Goal: Task Accomplishment & Management: Manage account settings

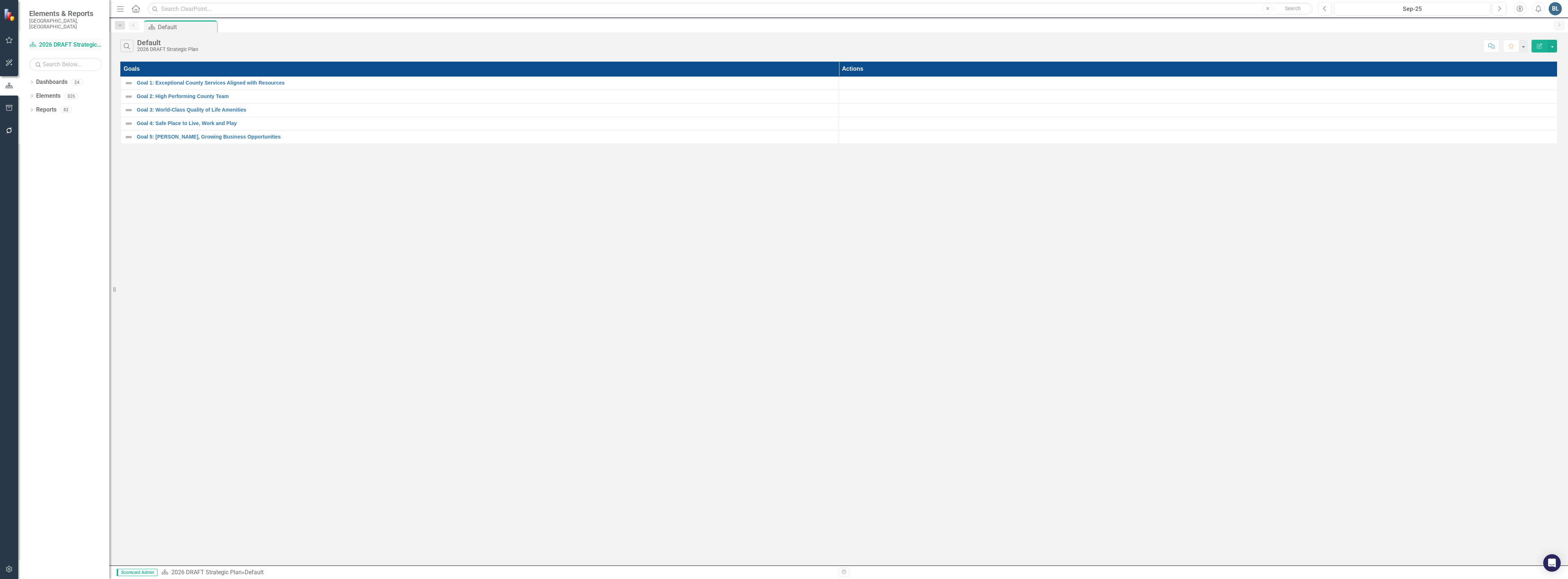
click at [68, 41] on link "Dashboard 2026 DRAFT Strategic Plan" at bounding box center [65, 44] width 73 height 8
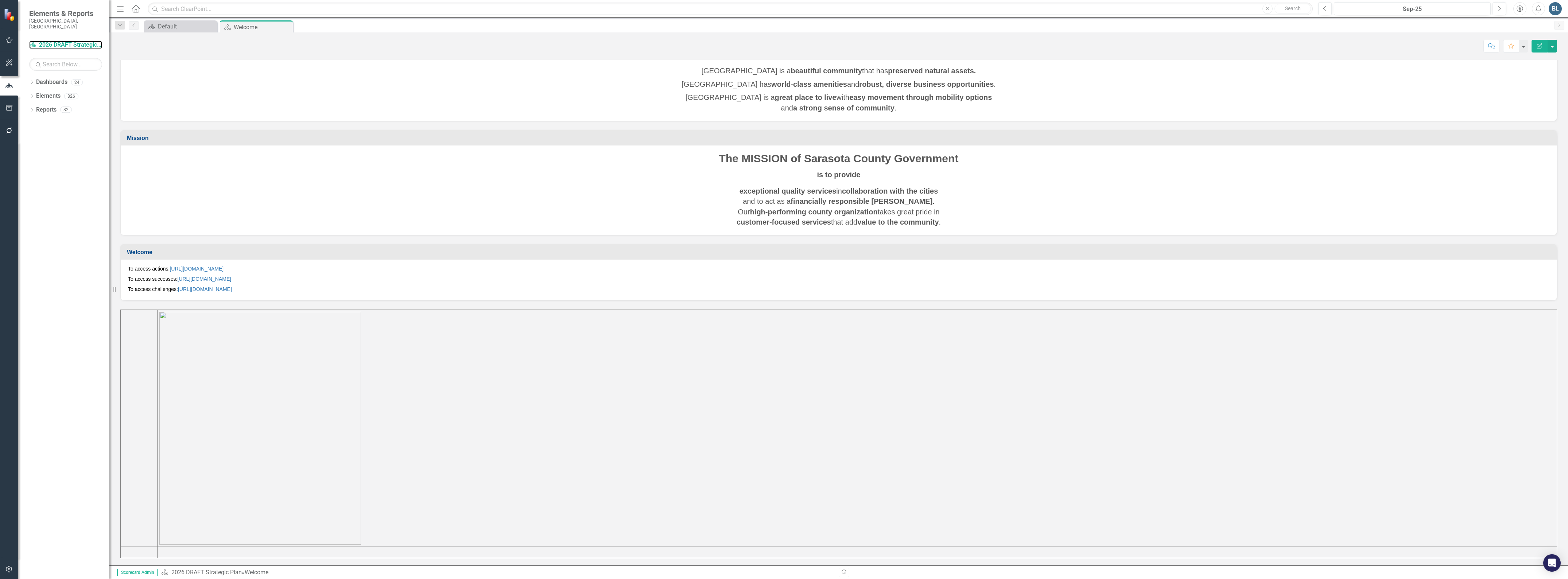
scroll to position [62, 0]
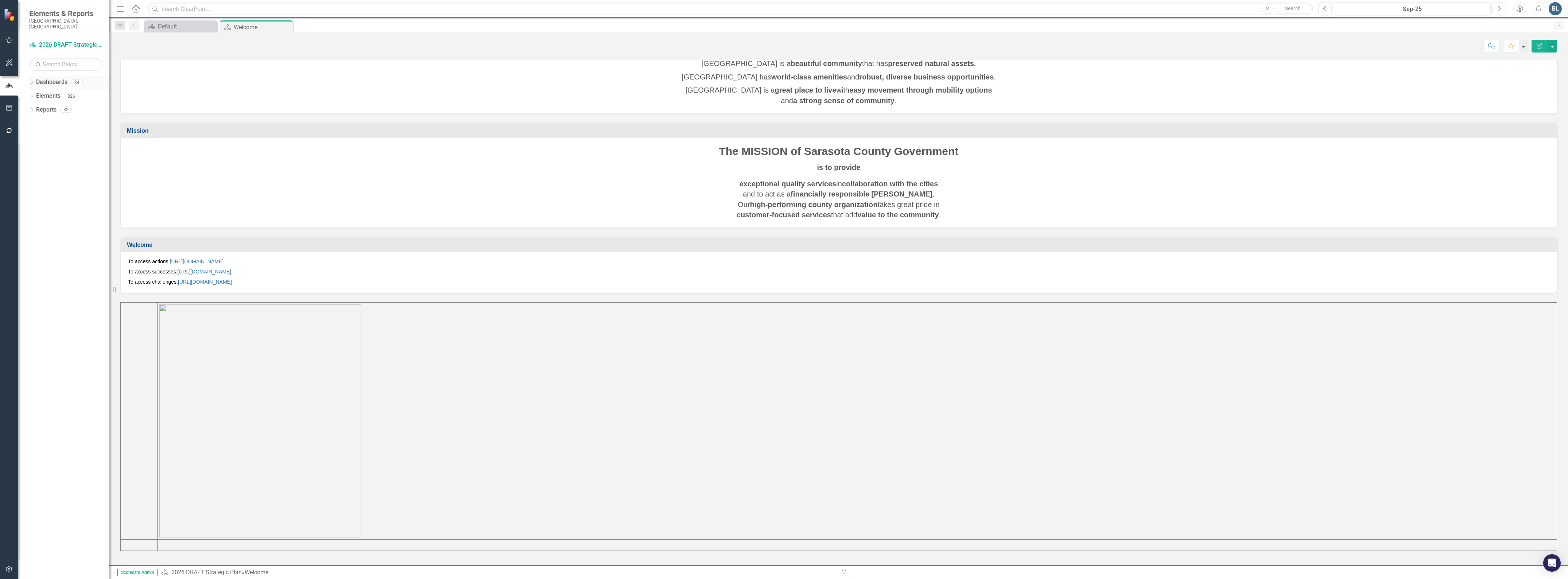
click at [32, 81] on icon "Dropdown" at bounding box center [32, 83] width 5 height 4
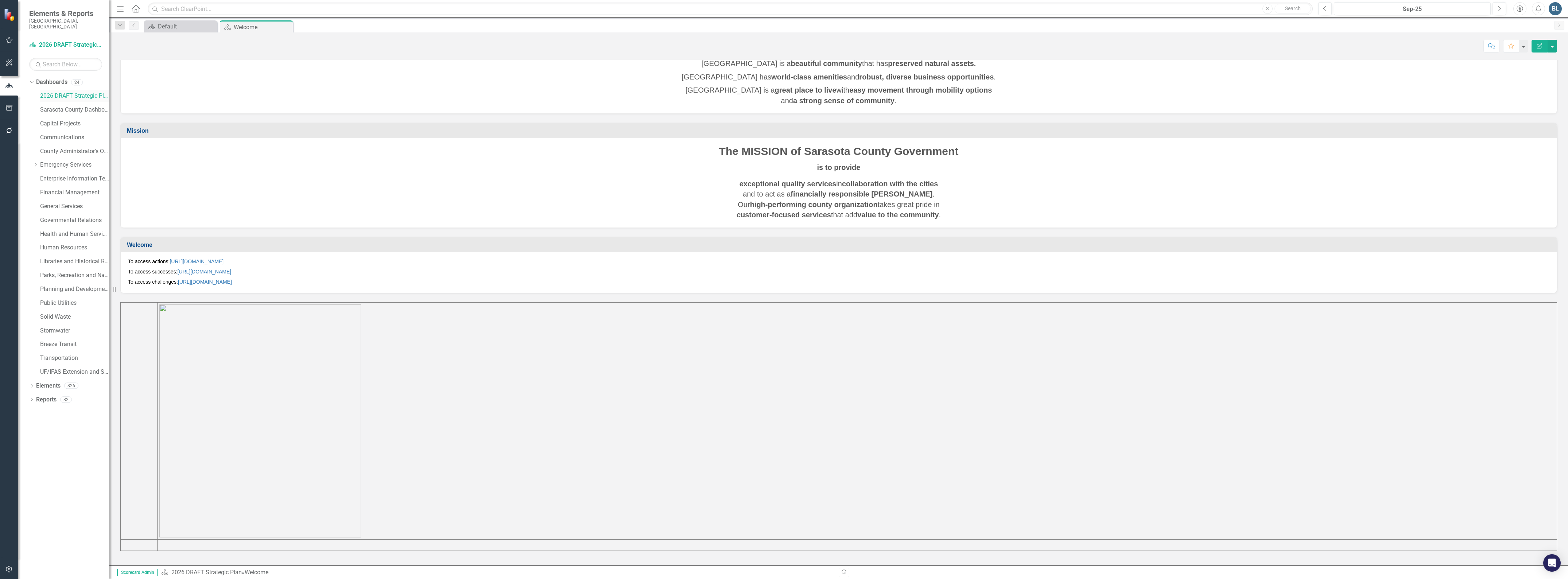
click at [55, 92] on link "2026 DRAFT Strategic Plan" at bounding box center [75, 96] width 70 height 8
click at [35, 162] on icon "Dropdown" at bounding box center [35, 164] width 5 height 5
click at [57, 161] on link "Emergency Services" at bounding box center [75, 165] width 70 height 8
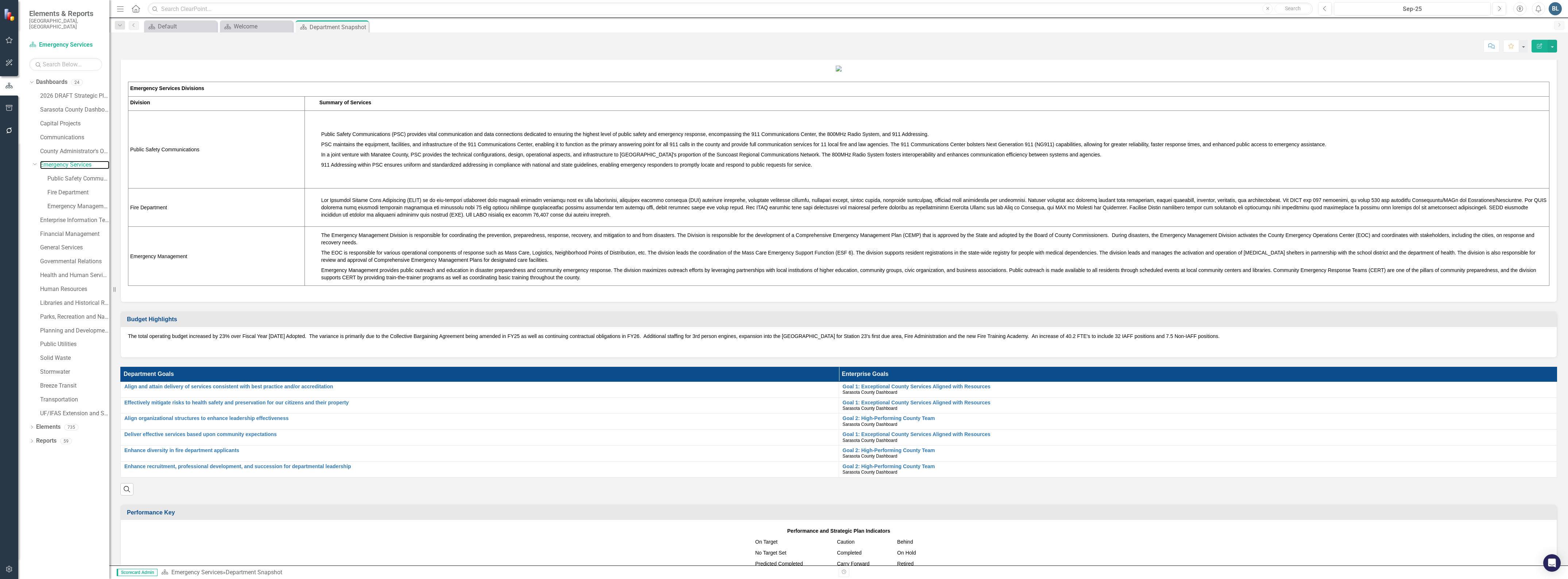
scroll to position [228, 0]
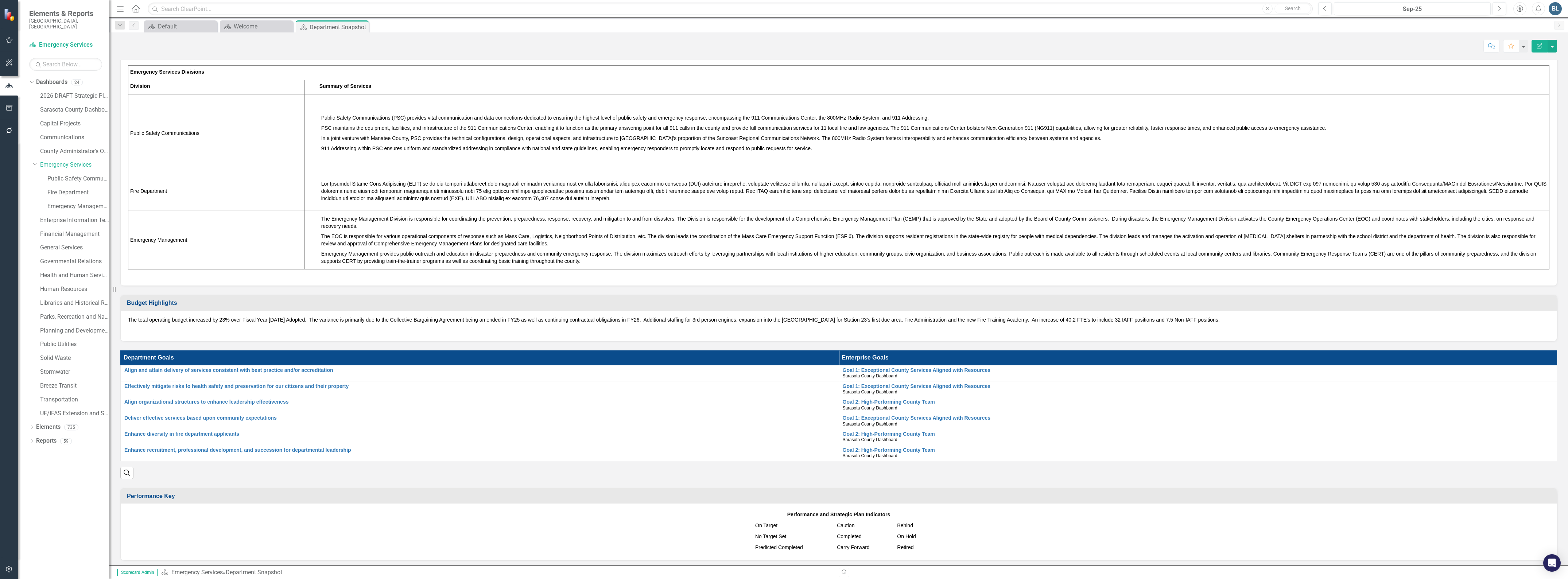
click at [1317, 201] on span at bounding box center [934, 191] width 1225 height 21
click at [1315, 201] on span at bounding box center [934, 191] width 1225 height 21
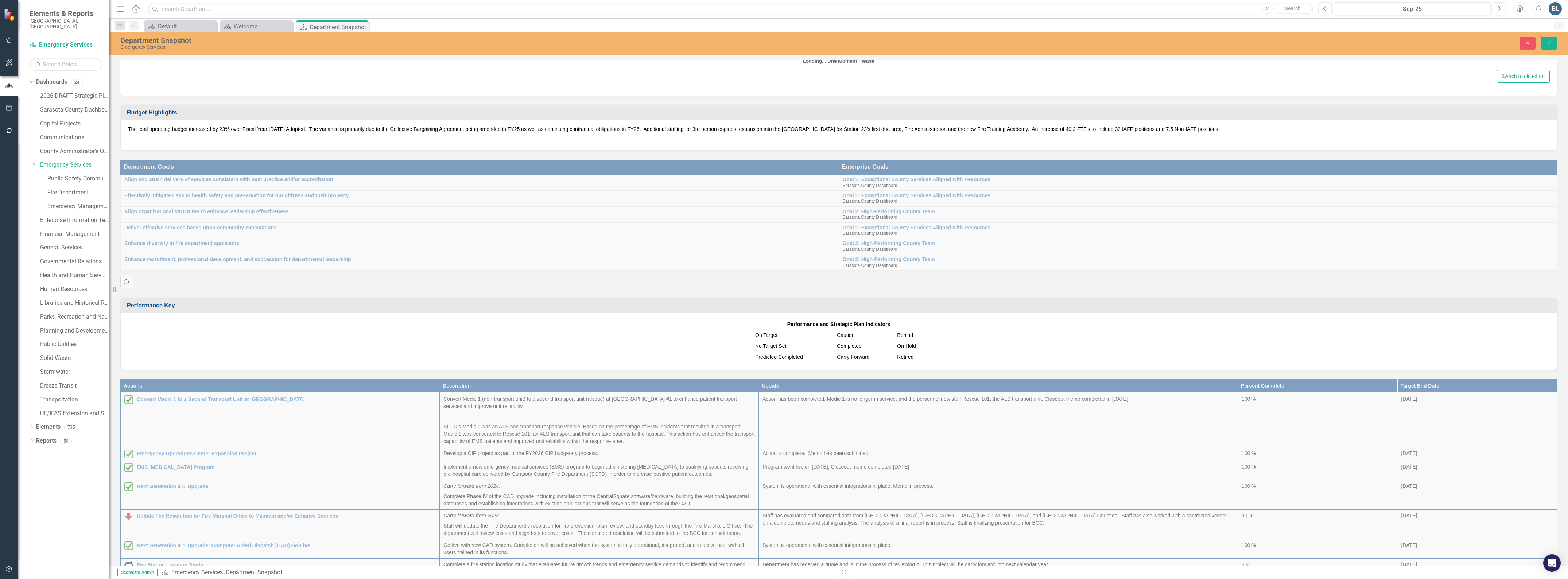
scroll to position [230, 0]
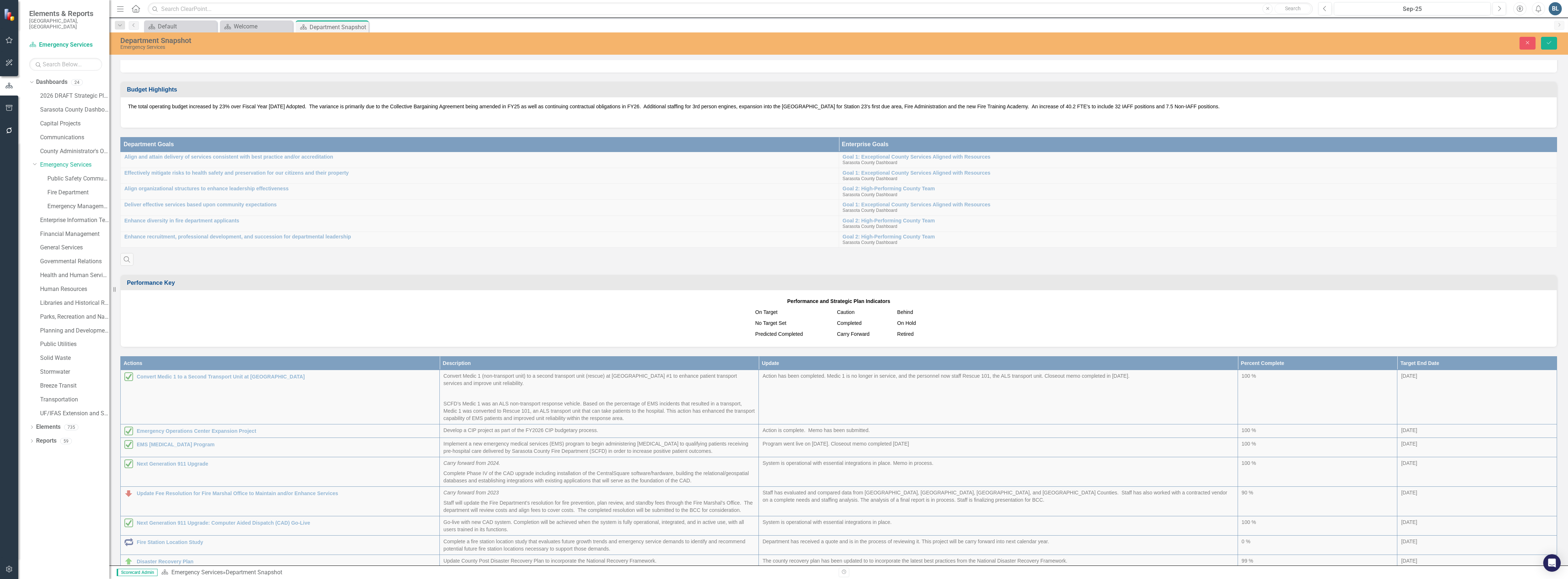
type textarea "<p><span style="color: #000000;">The Emergency Services Department serves the c…"
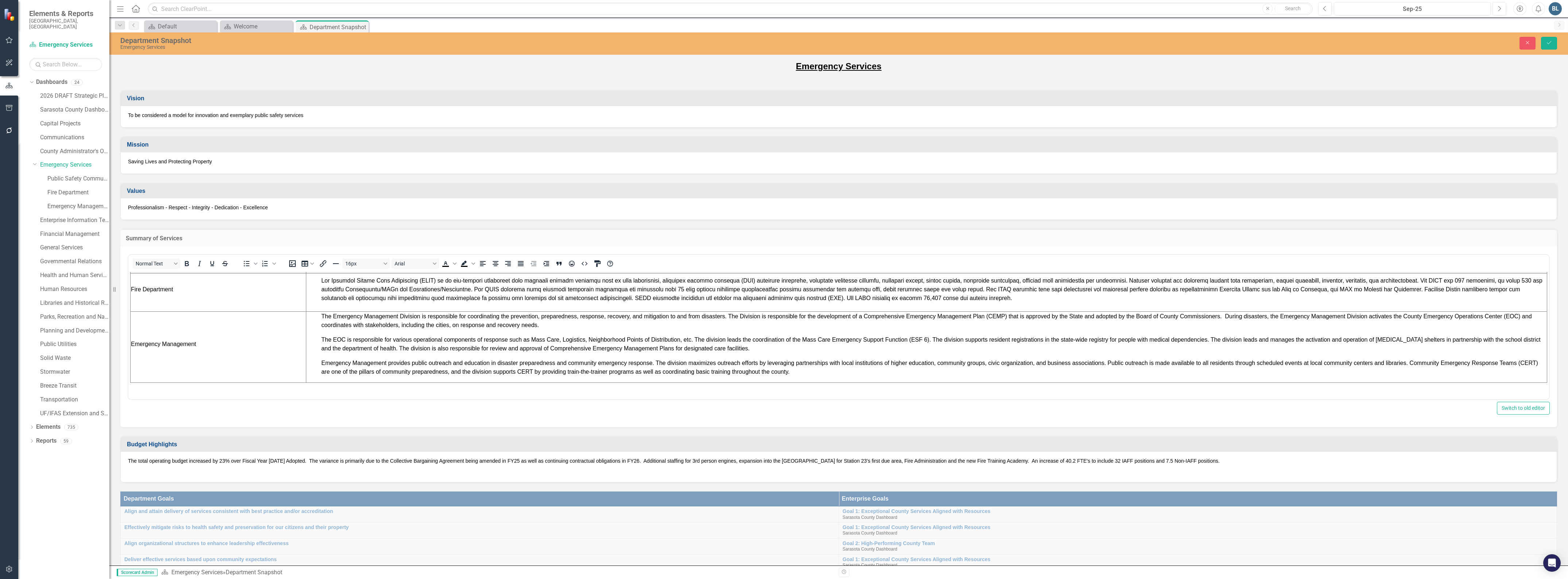
scroll to position [182, 0]
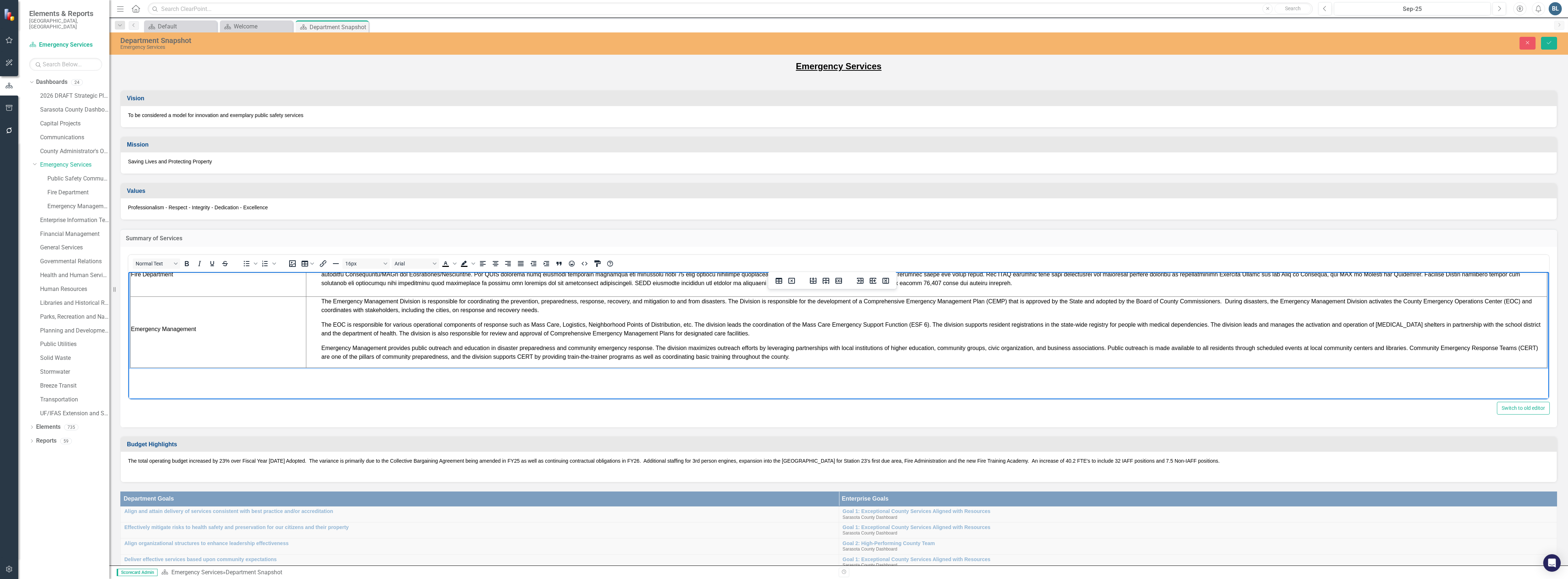
drag, startPoint x: 1467, startPoint y: 365, endPoint x: 1458, endPoint y: 365, distance: 9.0
click at [1458, 286] on span "Rich Text Area. Press ALT-0 for help." at bounding box center [932, 274] width 1221 height 24
click at [1551, 43] on icon "Save" at bounding box center [1549, 43] width 6 height 5
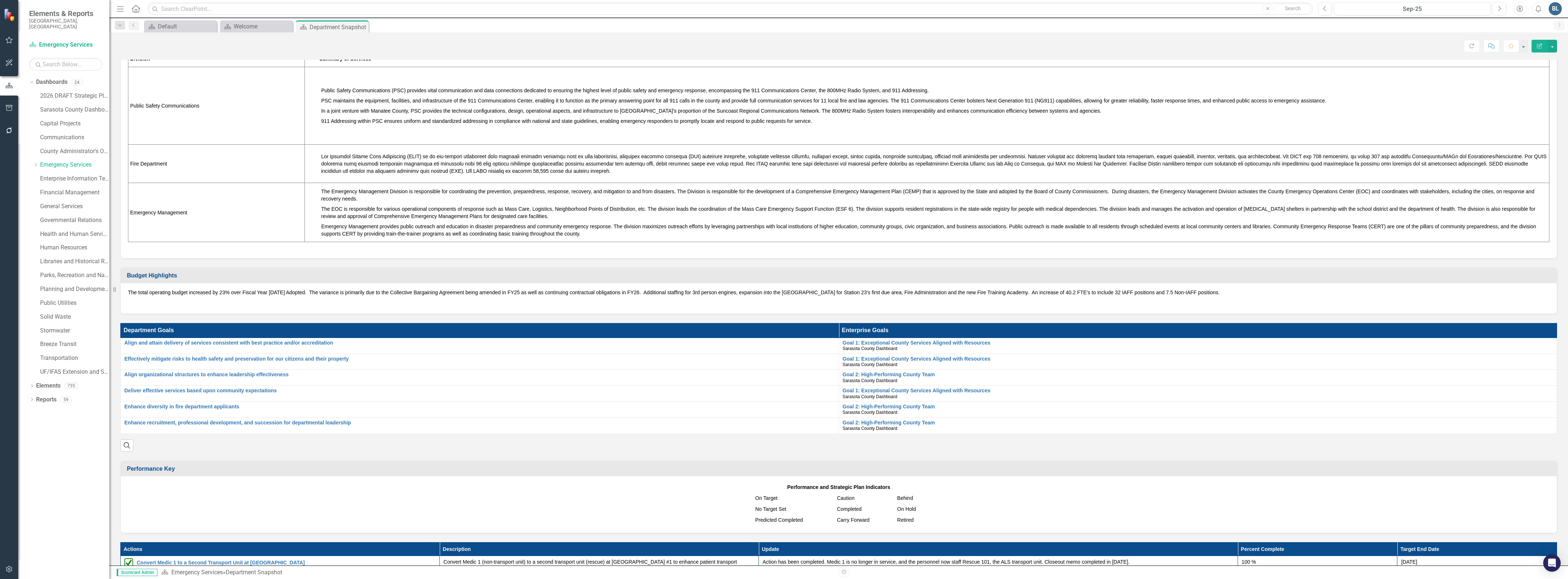
scroll to position [274, 0]
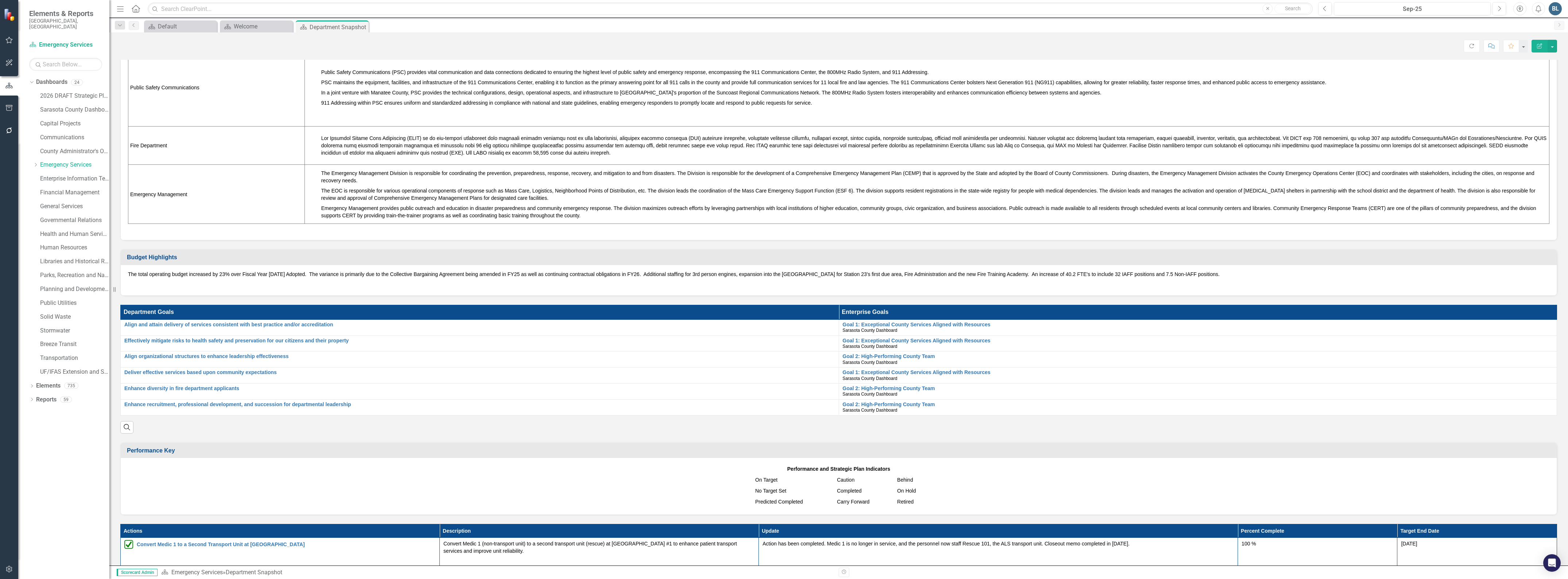
click at [1361, 156] on span at bounding box center [934, 146] width 1225 height 21
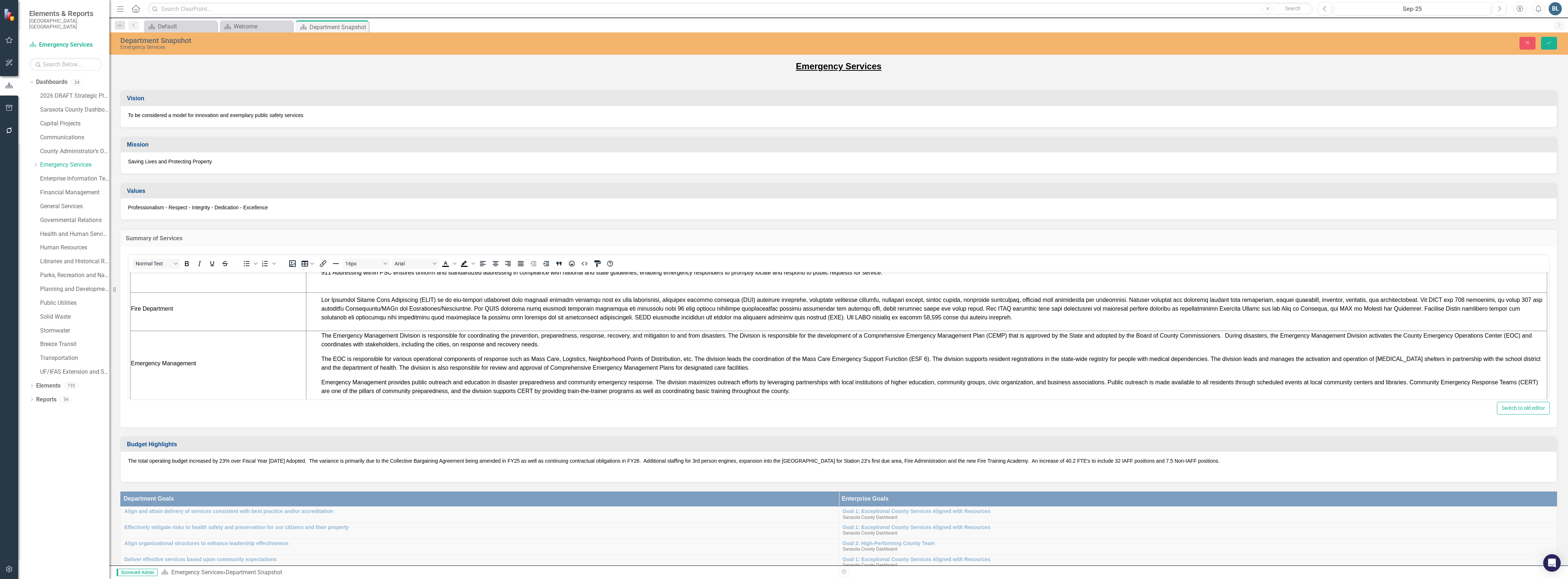
scroll to position [182, 0]
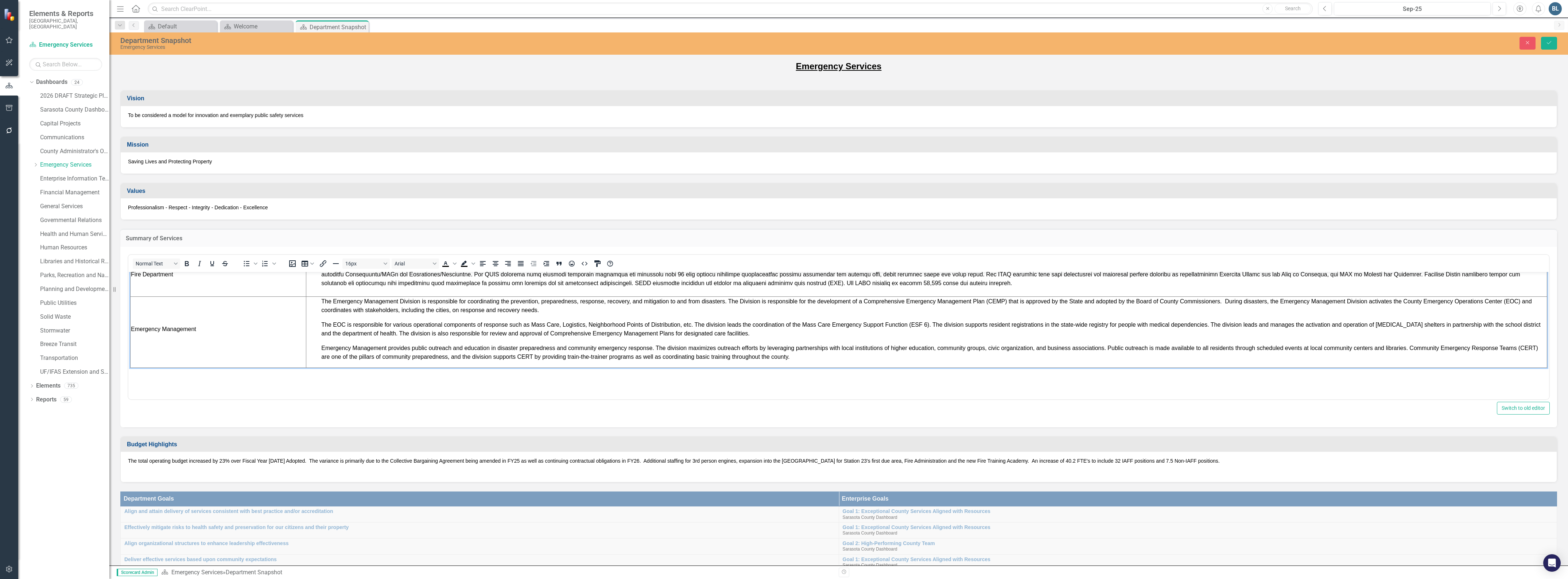
click at [1465, 286] on span "Rich Text Area. Press ALT-0 for help." at bounding box center [932, 274] width 1221 height 24
click at [1549, 44] on icon "Save" at bounding box center [1549, 43] width 6 height 5
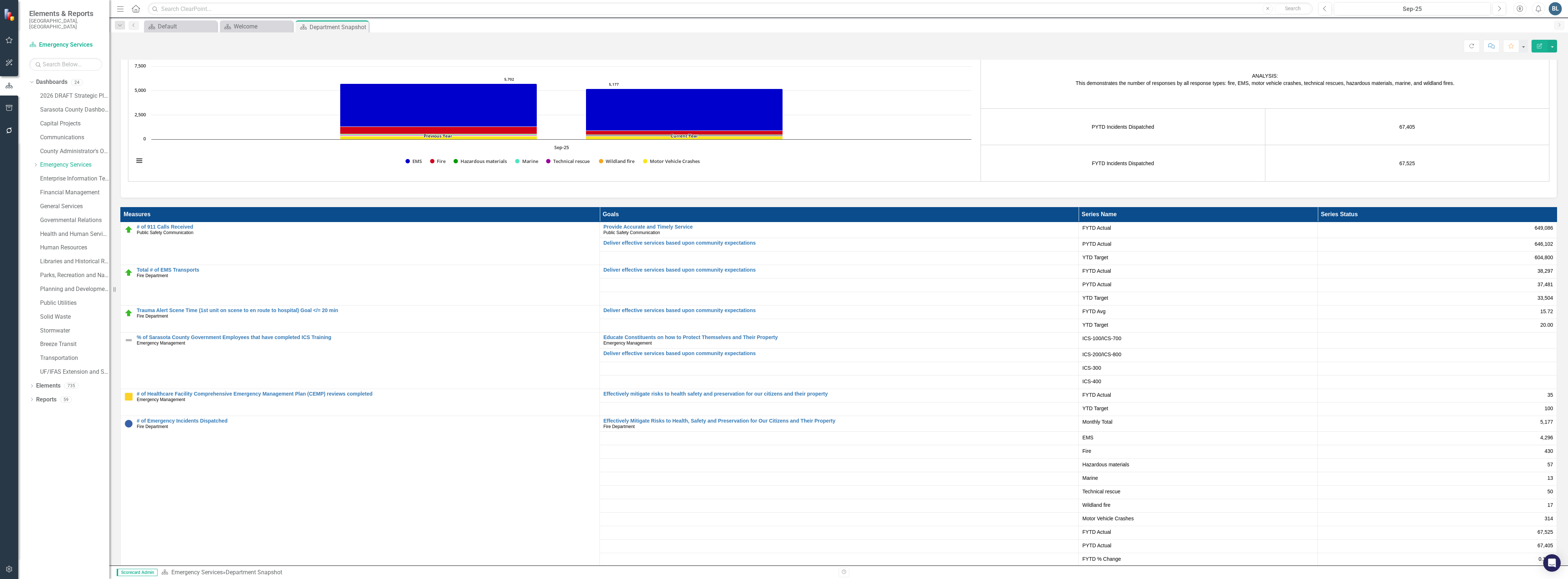
scroll to position [1221, 0]
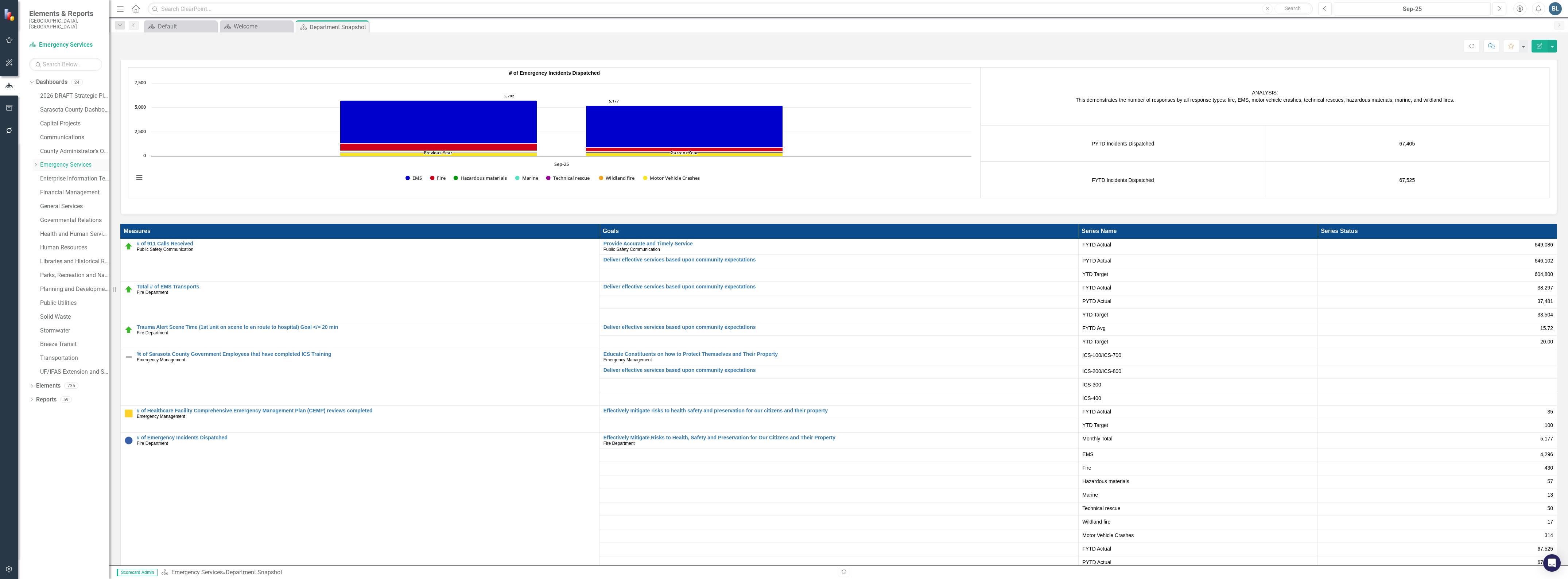
click at [35, 162] on icon "Dropdown" at bounding box center [35, 164] width 5 height 5
click at [50, 189] on link "Fire Department" at bounding box center [79, 193] width 62 height 8
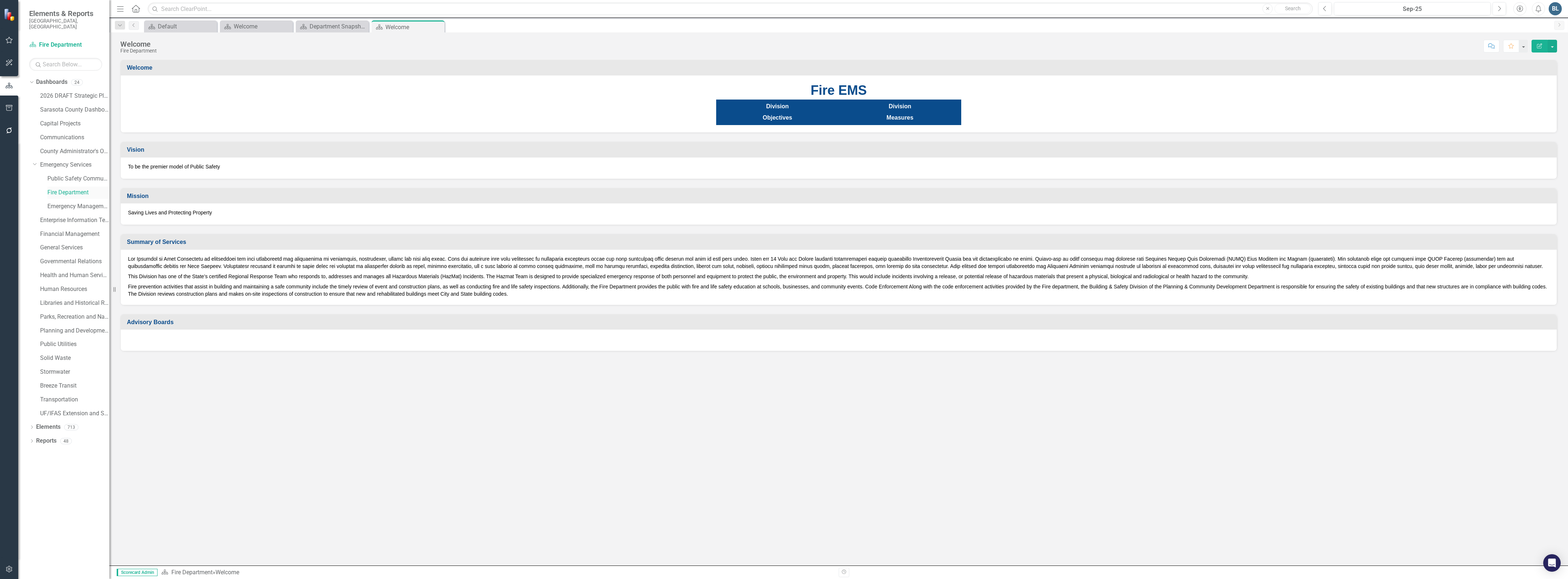
click at [62, 189] on link "Fire Department" at bounding box center [79, 193] width 62 height 8
click at [57, 423] on link "Elements" at bounding box center [48, 427] width 24 height 8
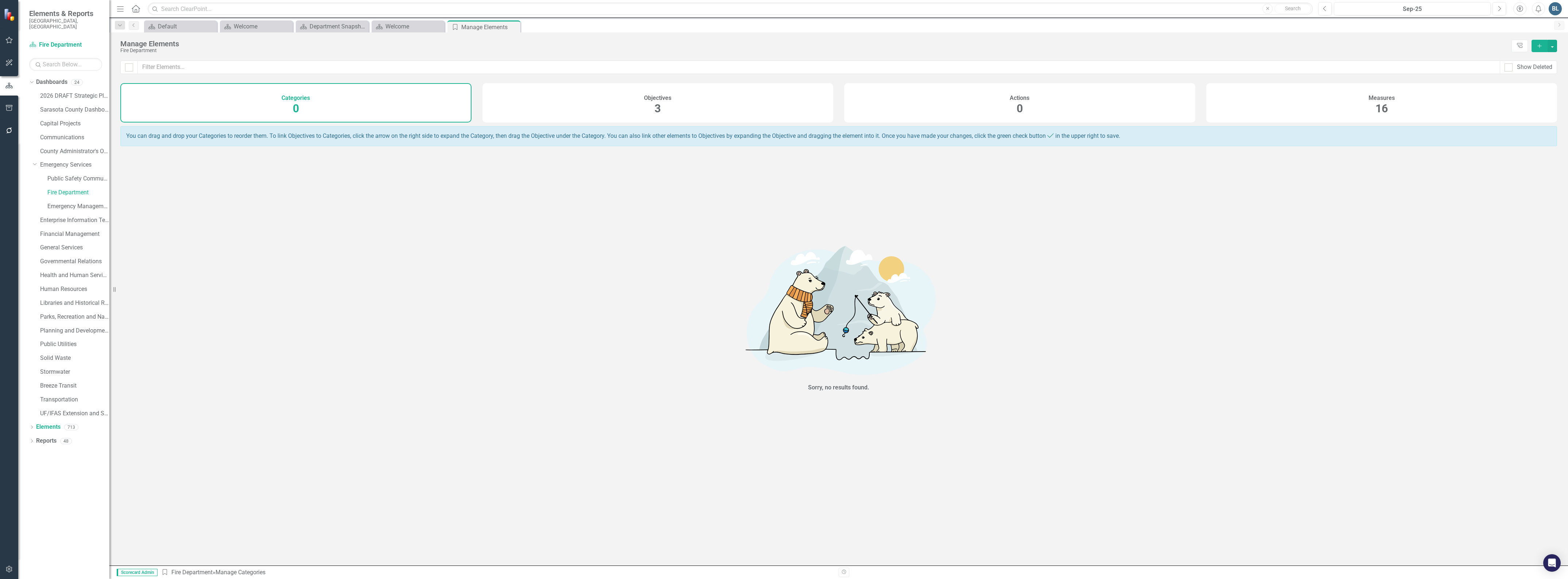
click at [1392, 104] on div "Measures 16" at bounding box center [1381, 102] width 351 height 39
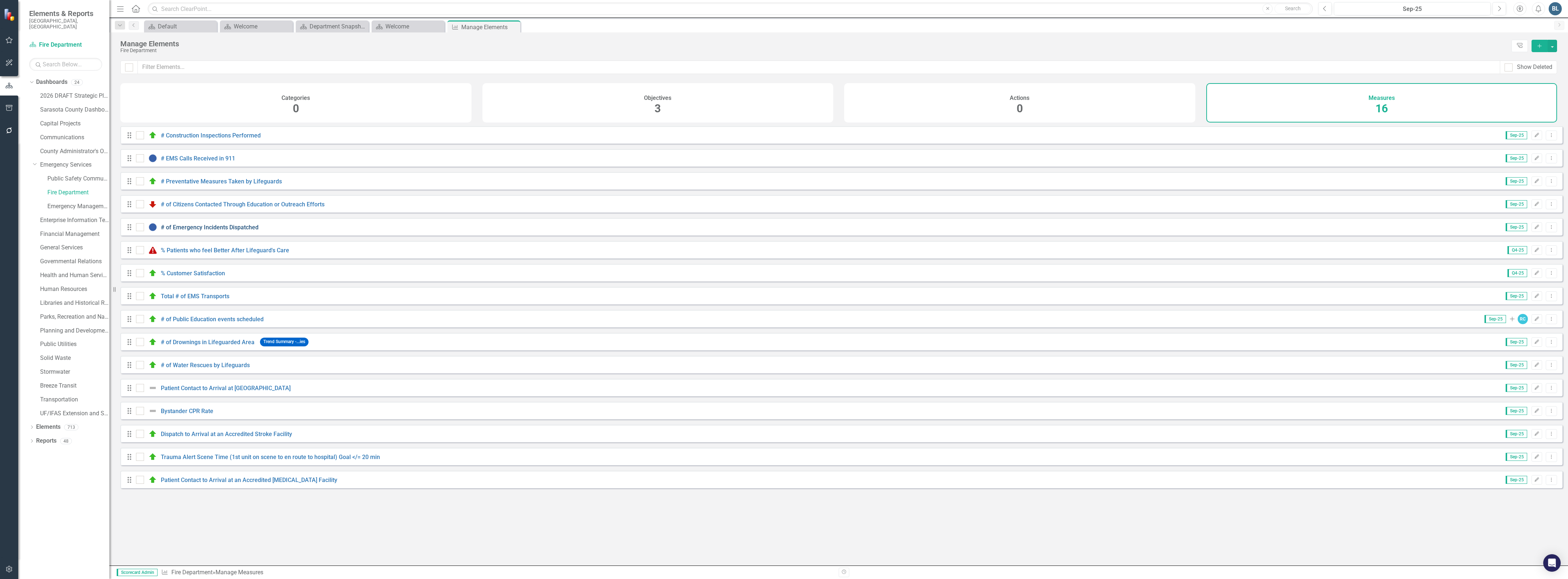
click at [186, 231] on link "# of Emergency Incidents Dispatched" at bounding box center [210, 227] width 98 height 7
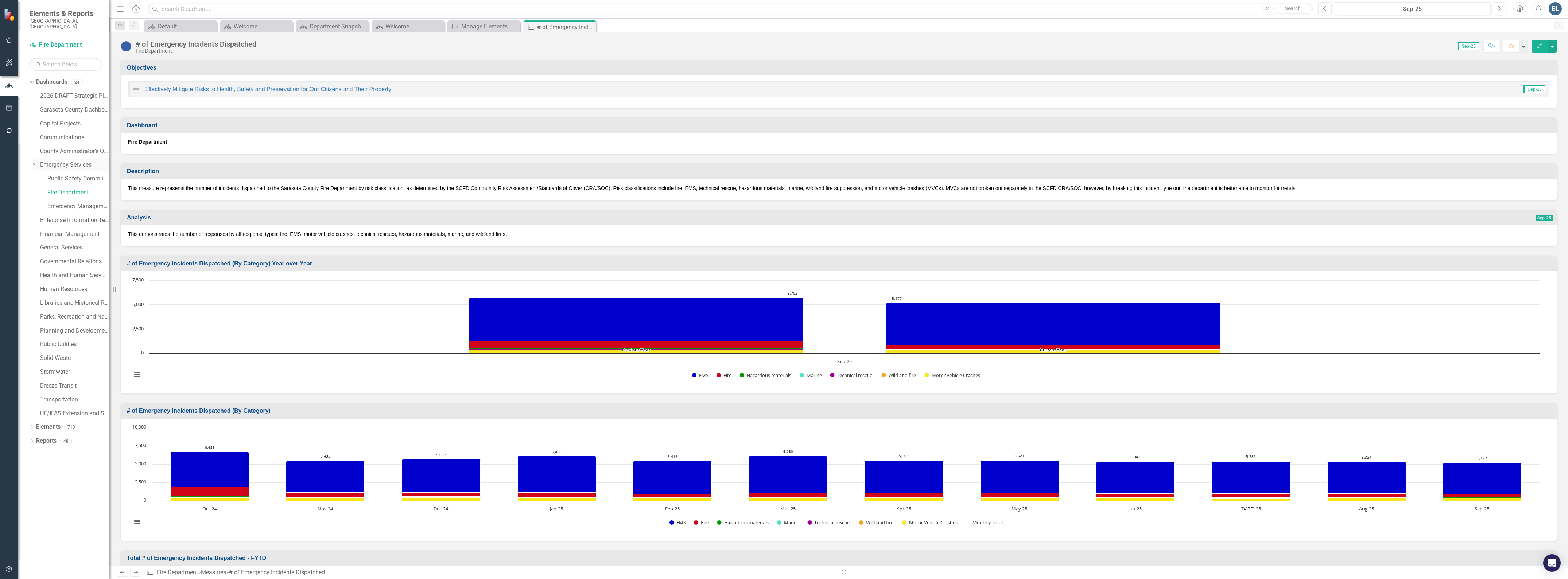
click at [53, 161] on link "Emergency Services" at bounding box center [75, 165] width 70 height 8
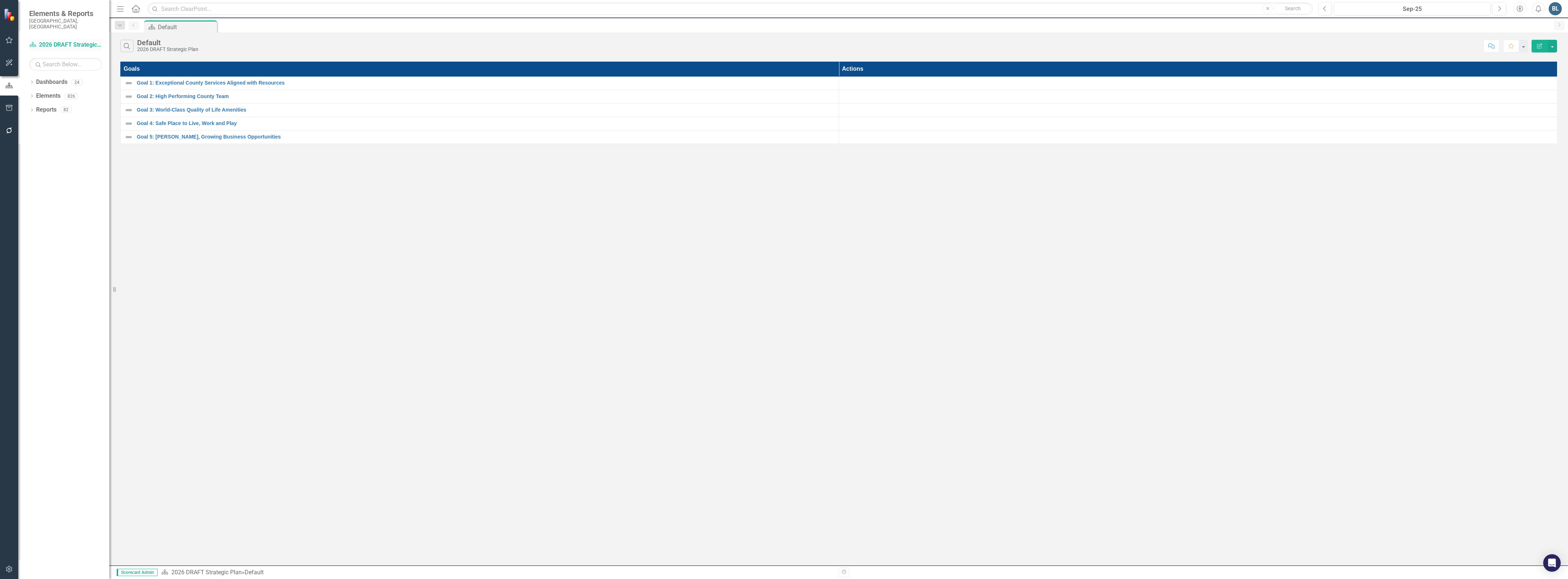
click at [64, 41] on link "Dashboard 2026 DRAFT Strategic Plan" at bounding box center [65, 44] width 73 height 8
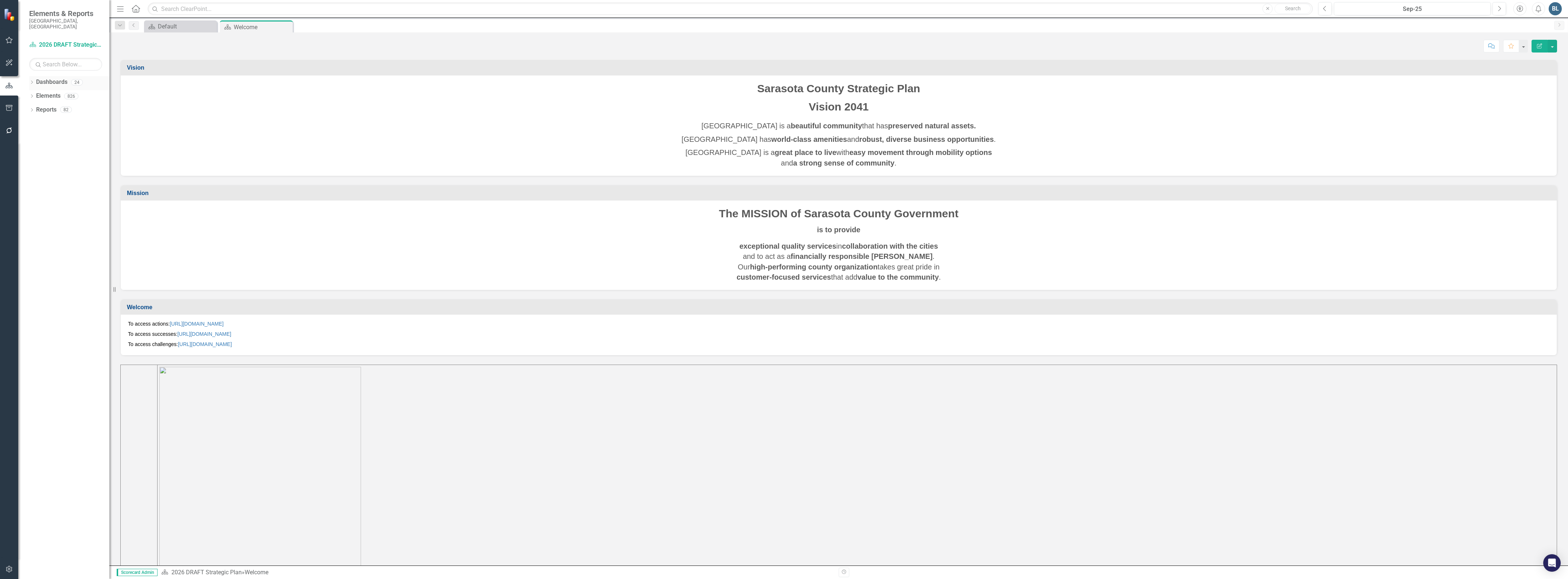
click at [43, 78] on link "Dashboards" at bounding box center [52, 82] width 32 height 8
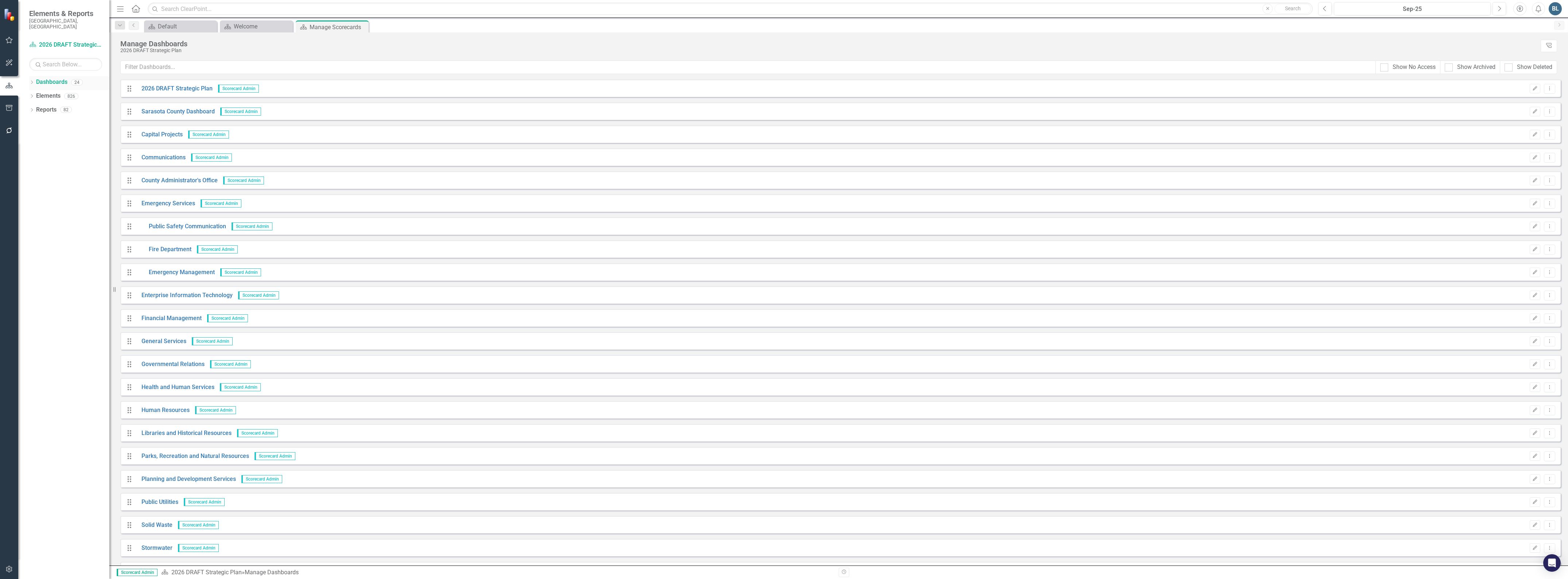
click at [33, 81] on icon "Dropdown" at bounding box center [32, 83] width 5 height 4
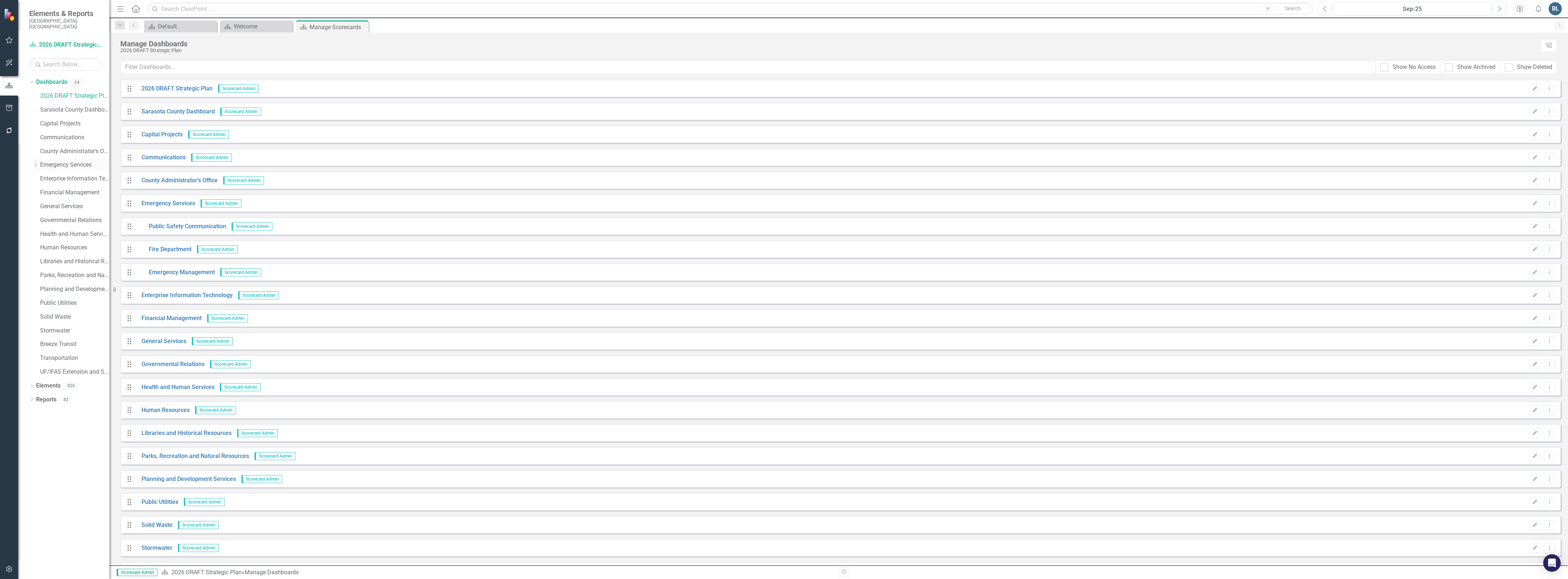
click at [52, 161] on link "Emergency Services" at bounding box center [75, 165] width 70 height 8
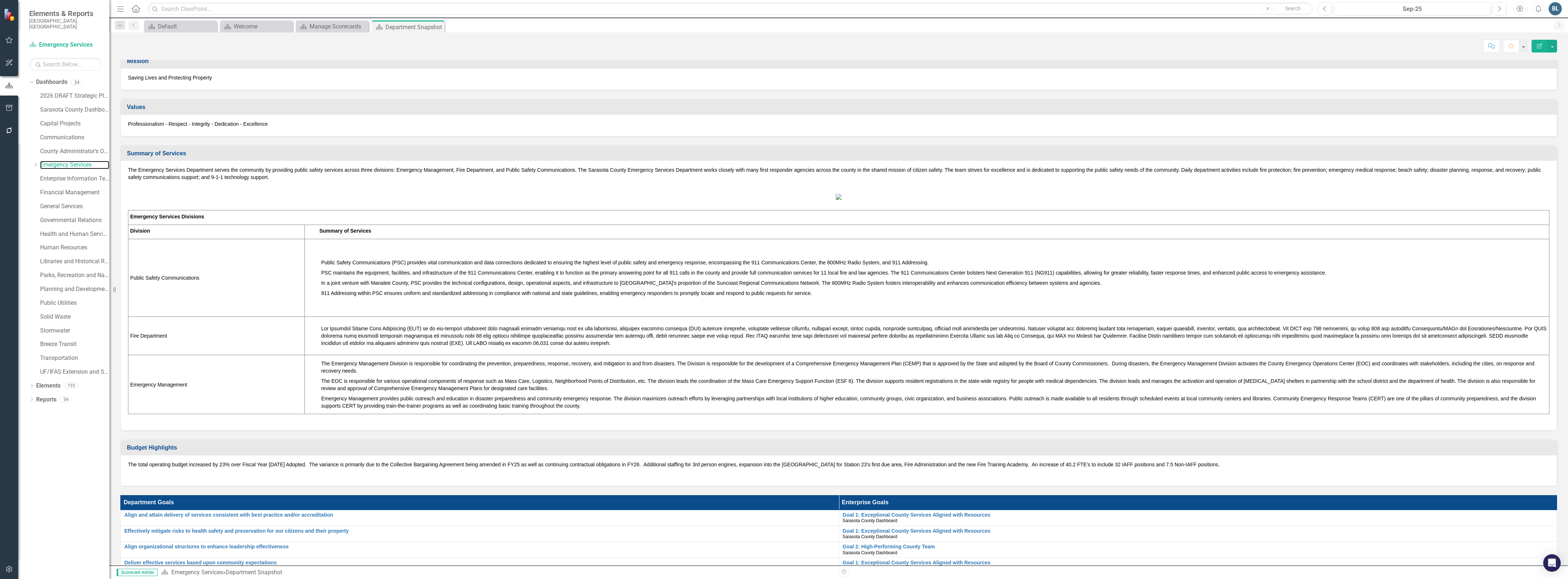
scroll to position [91, 0]
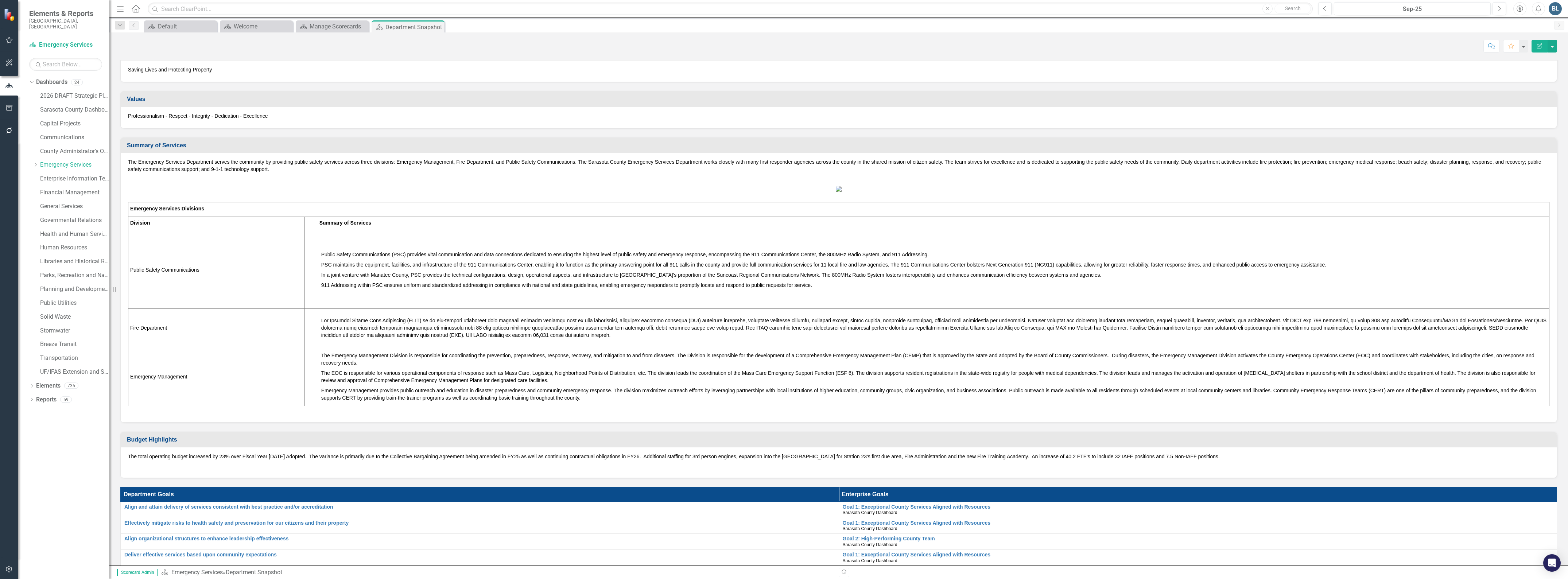
click at [457, 338] on span at bounding box center [934, 328] width 1225 height 21
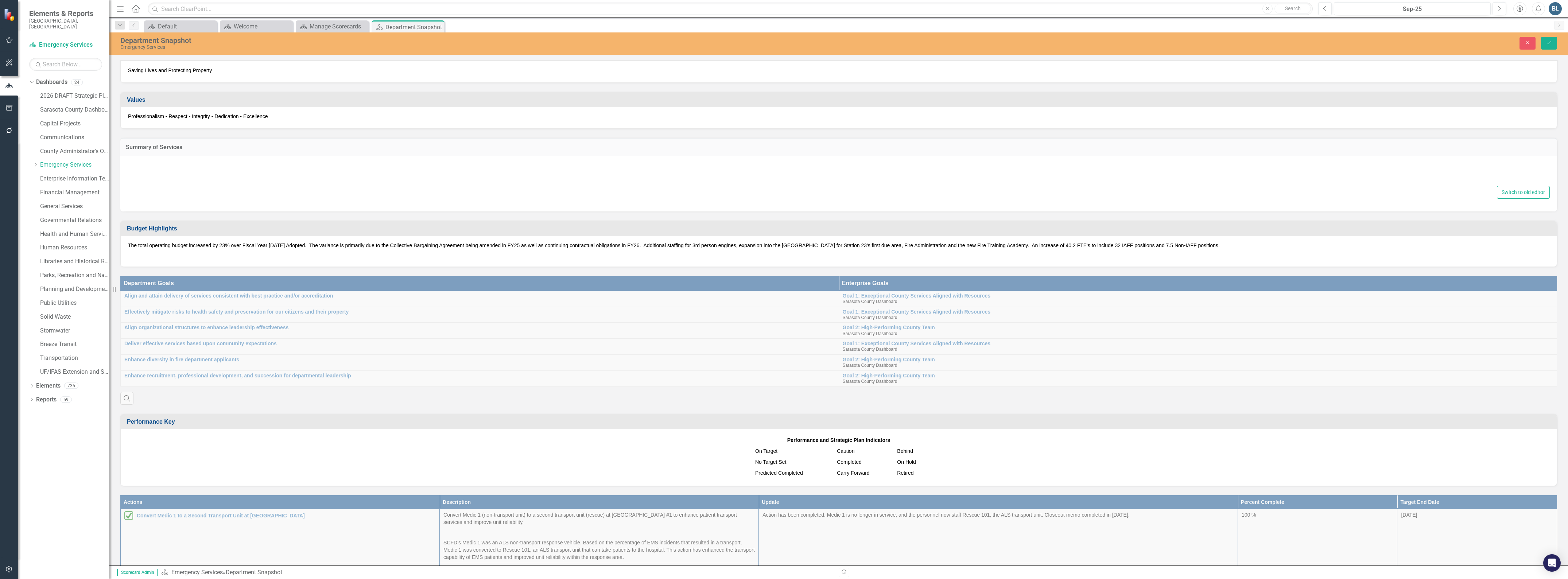
type textarea "<p><span style="color: #000000;">The Emergency Services Department serves the c…"
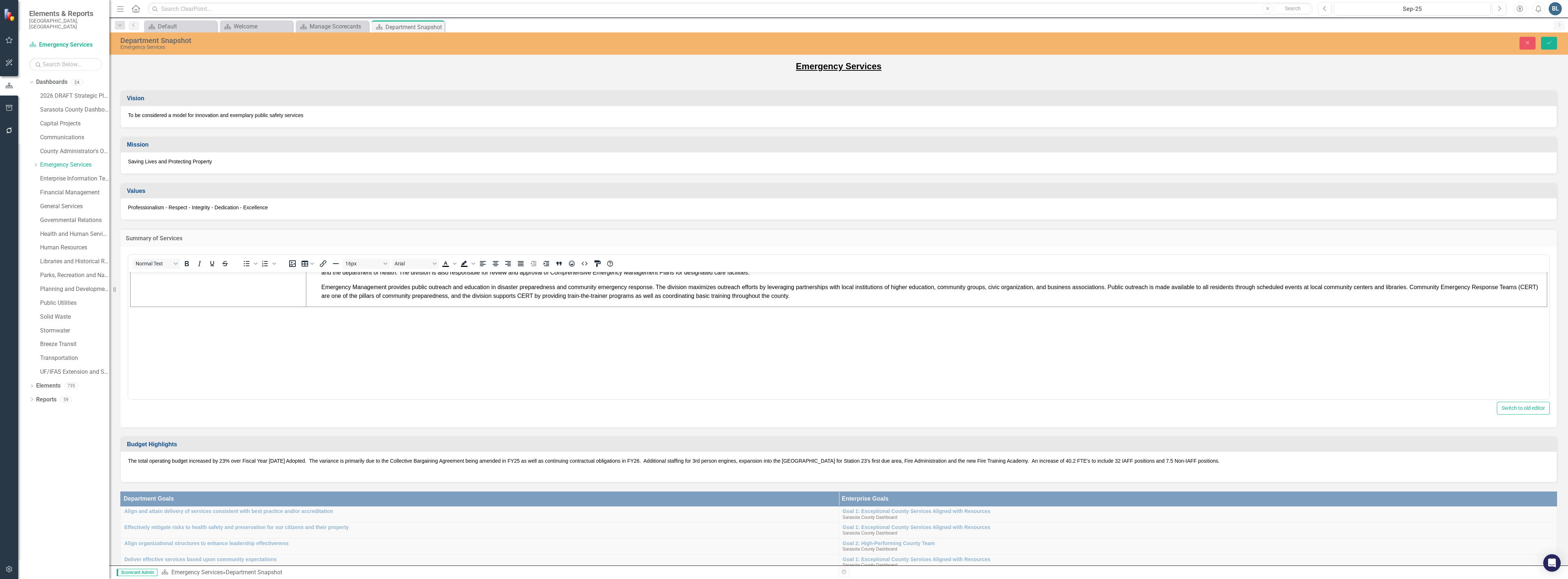
scroll to position [222, 0]
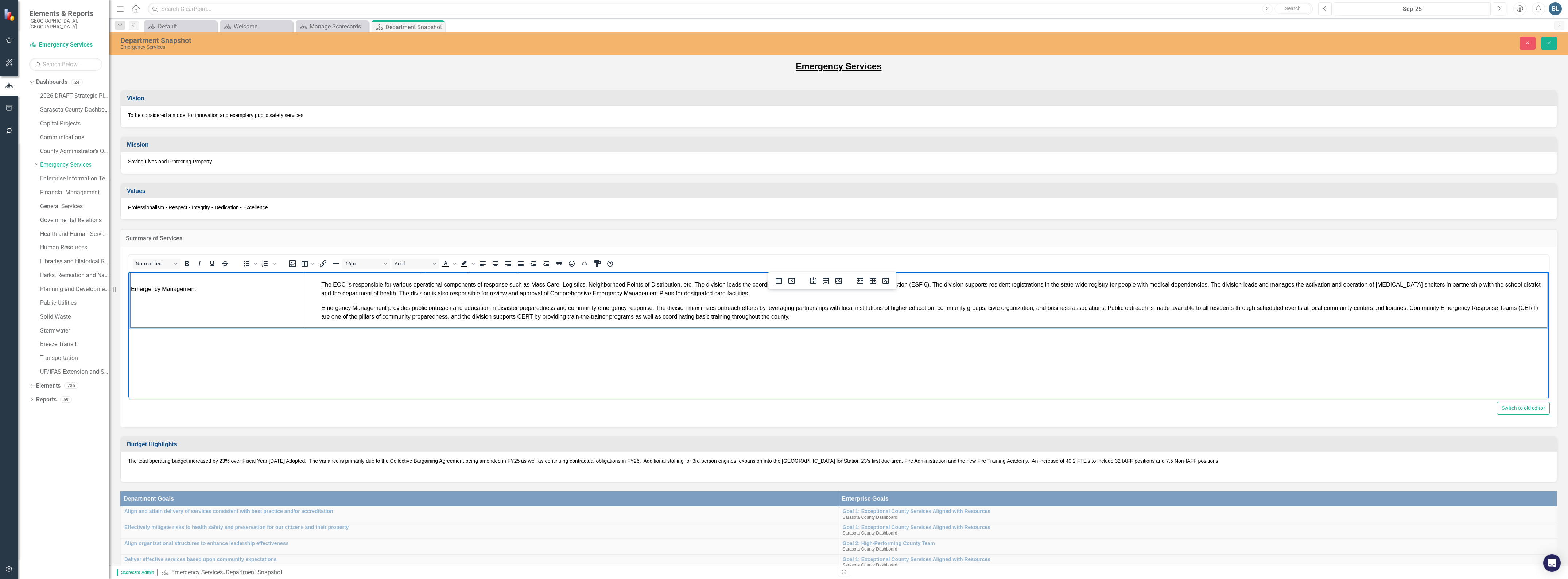
drag, startPoint x: 1000, startPoint y: 345, endPoint x: 320, endPoint y: 323, distance: 680.4
click at [320, 247] on p "Rich Text Area. Press ALT-0 for help." at bounding box center [926, 234] width 1240 height 26
copy span "The Sarasota County Fire Department (SCFD) is an all-hazards department that pr…"
